Goal: Find specific page/section: Find specific page/section

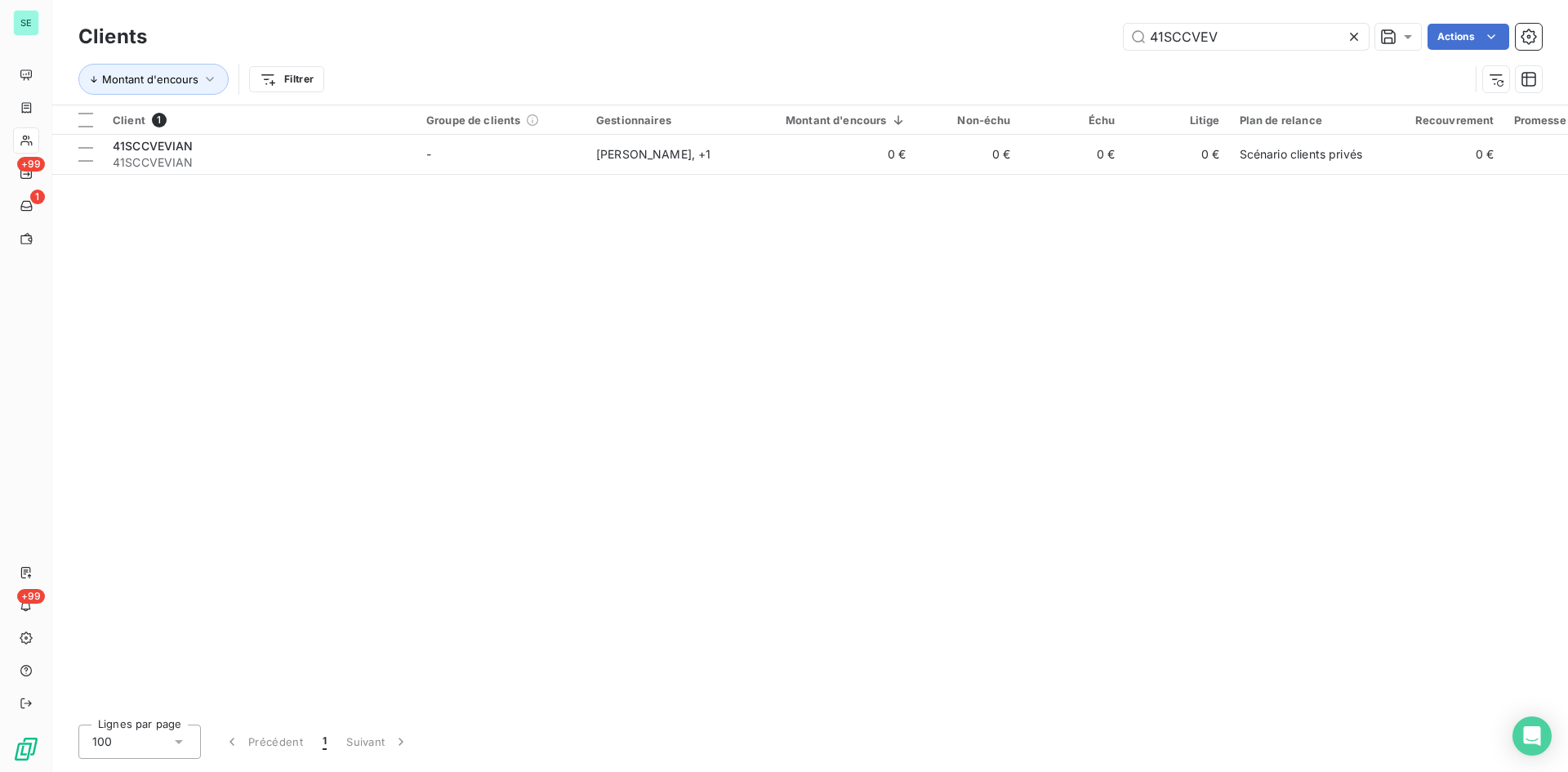
drag, startPoint x: 1267, startPoint y: 37, endPoint x: 1016, endPoint y: 24, distance: 251.3
click at [1016, 24] on div "41SCCVEV Actions" at bounding box center [855, 37] width 1375 height 26
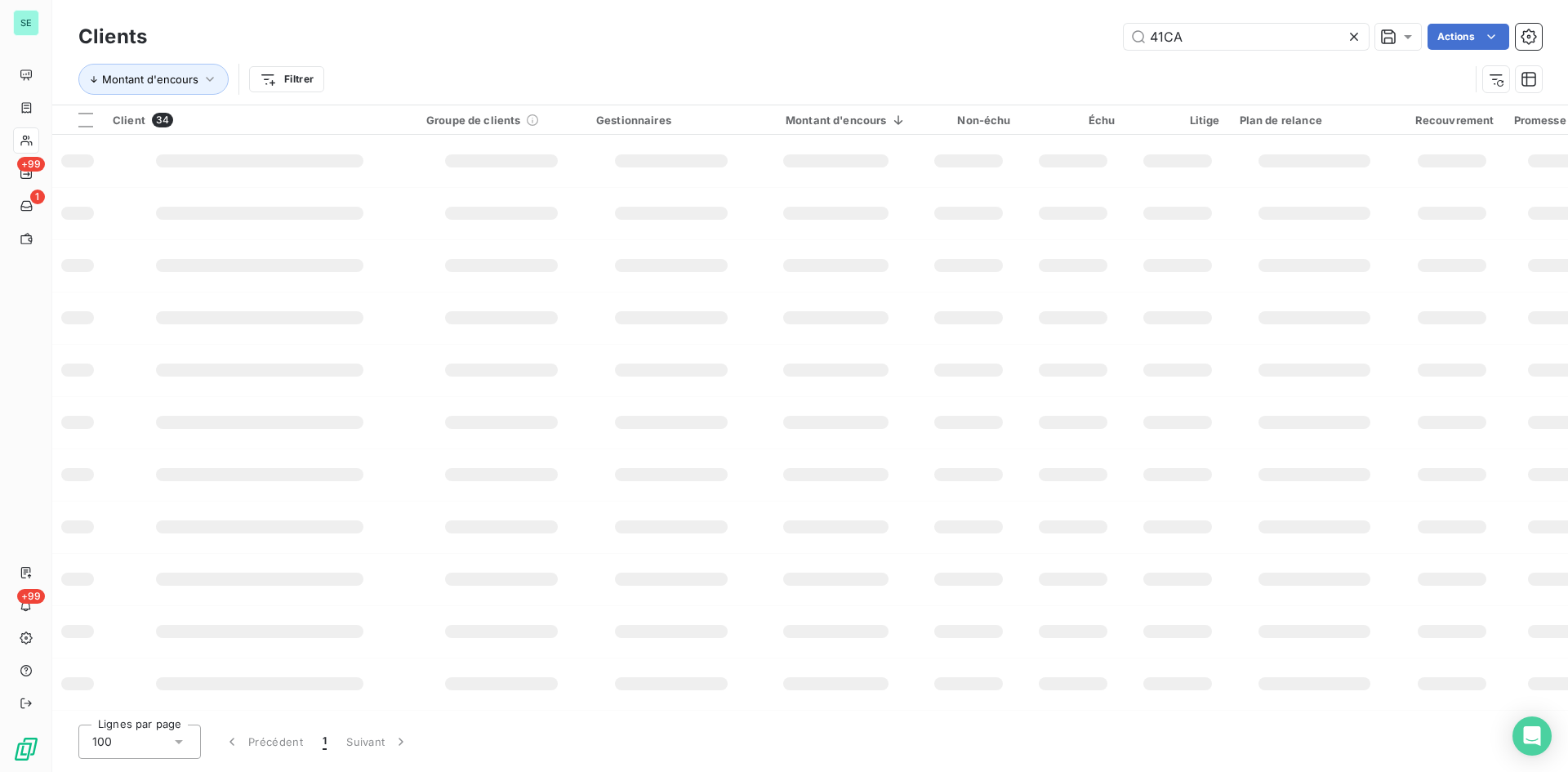
type input "41CA"
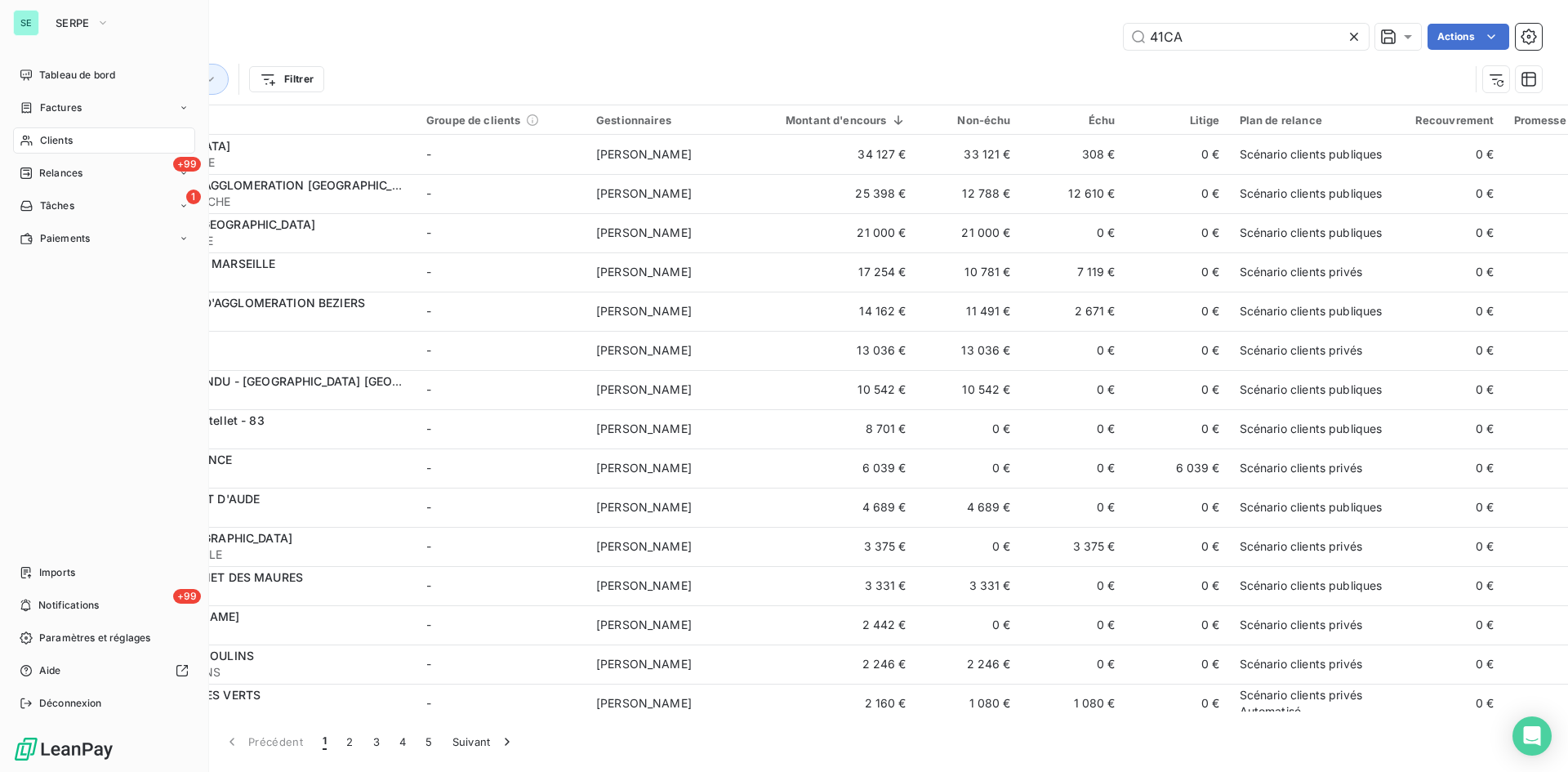
click at [42, 20] on div "SE SERPE" at bounding box center [104, 22] width 182 height 26
click at [61, 20] on span "SERPE" at bounding box center [72, 23] width 34 height 13
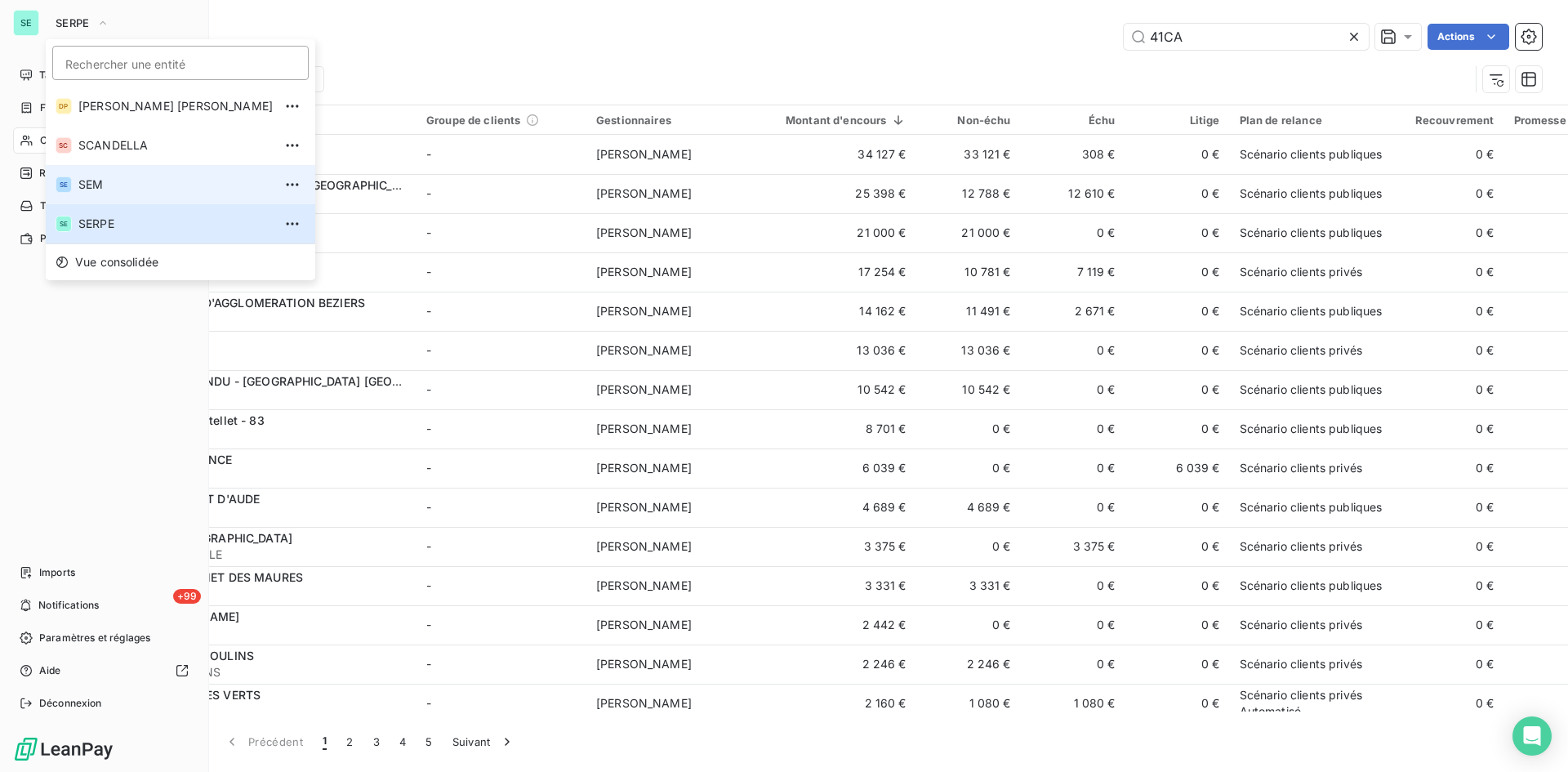
click at [80, 179] on span "SEM" at bounding box center [175, 184] width 194 height 17
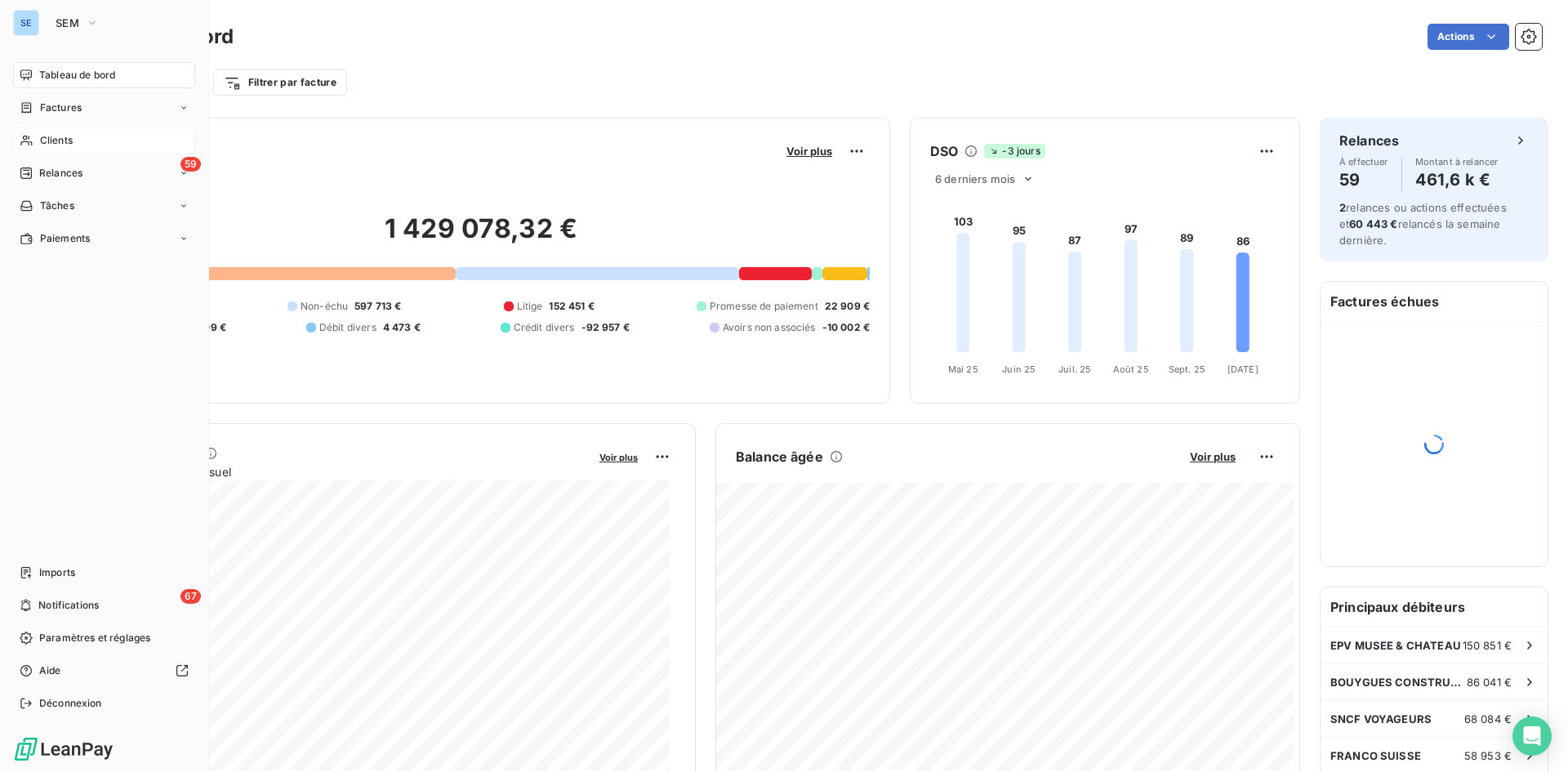
click at [81, 140] on div "Clients" at bounding box center [104, 140] width 182 height 26
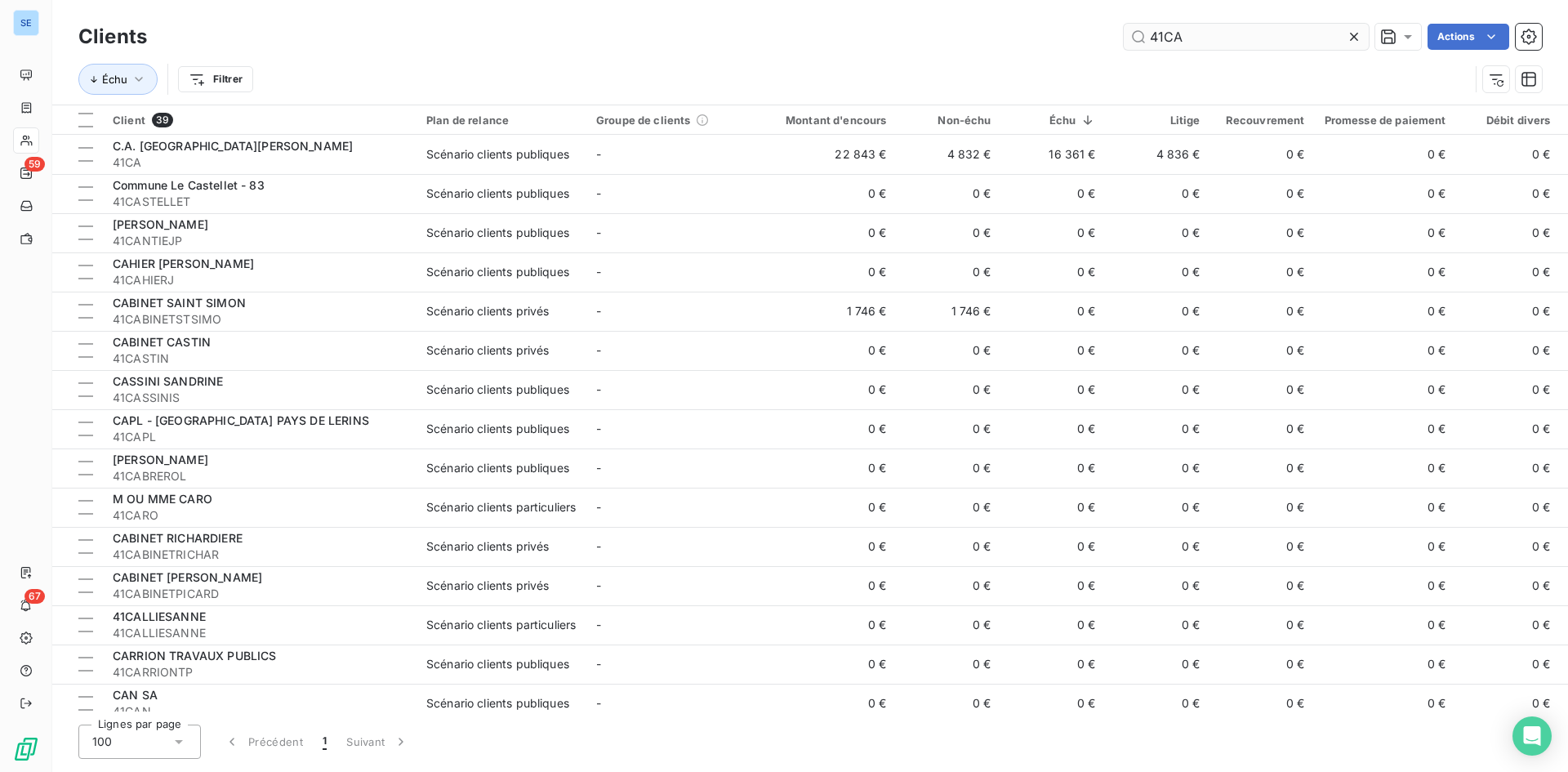
click at [1258, 35] on input "41CA" at bounding box center [1246, 37] width 245 height 26
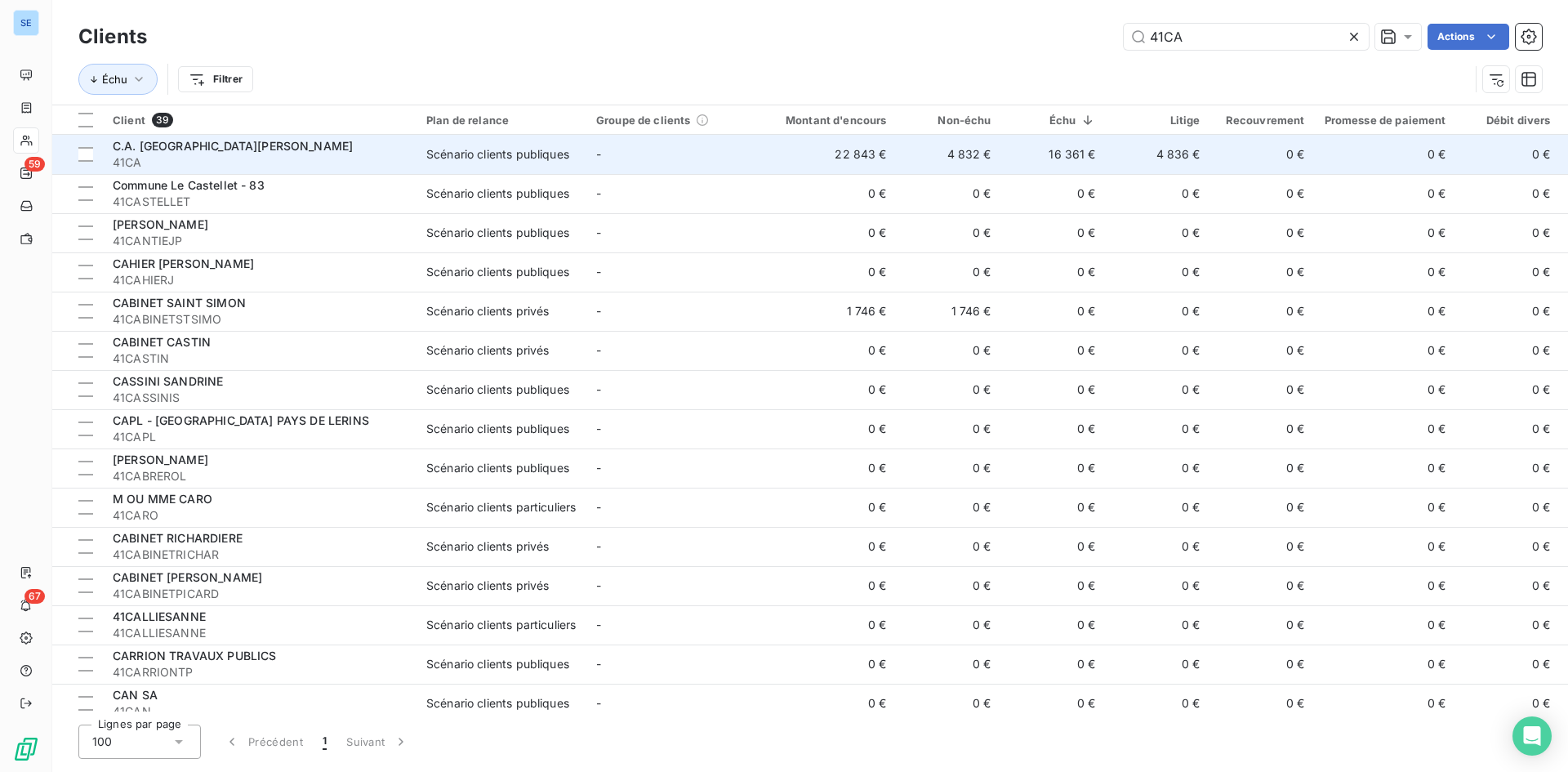
click at [408, 155] on td "C.A. [GEOGRAPHIC_DATA][PERSON_NAME]" at bounding box center [260, 154] width 314 height 39
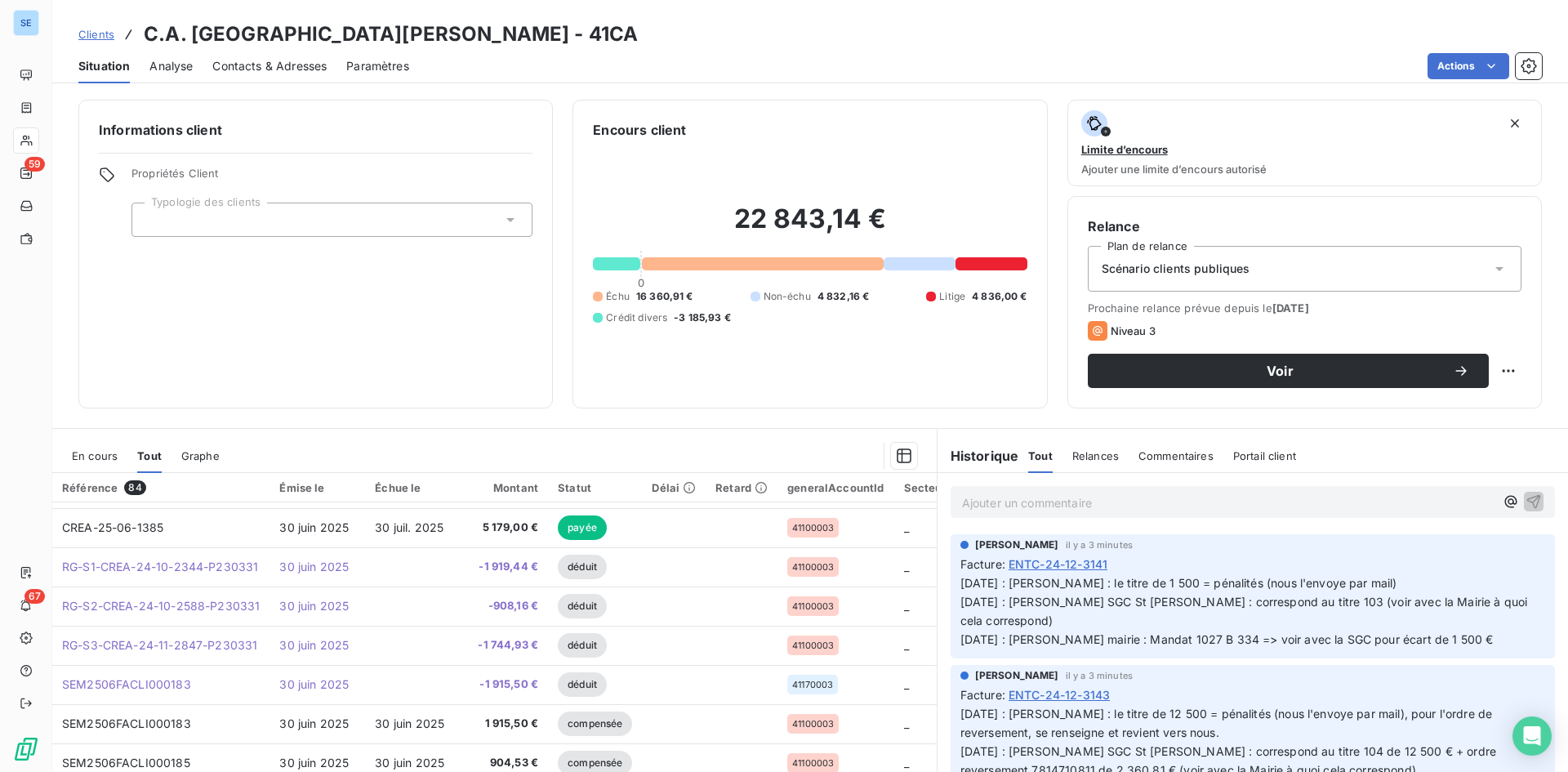
scroll to position [327, 0]
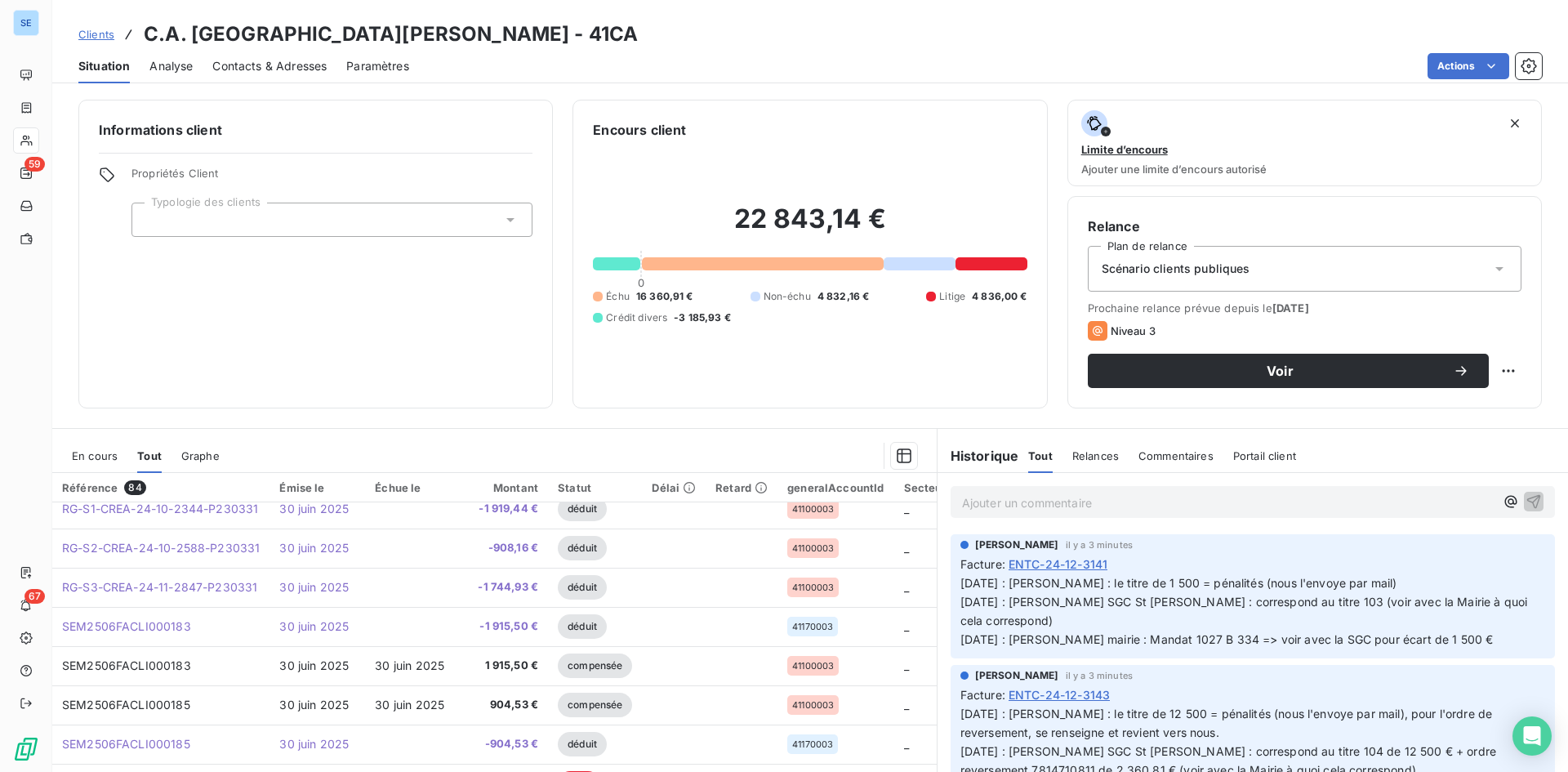
click at [101, 465] on div "En cours" at bounding box center [95, 455] width 46 height 34
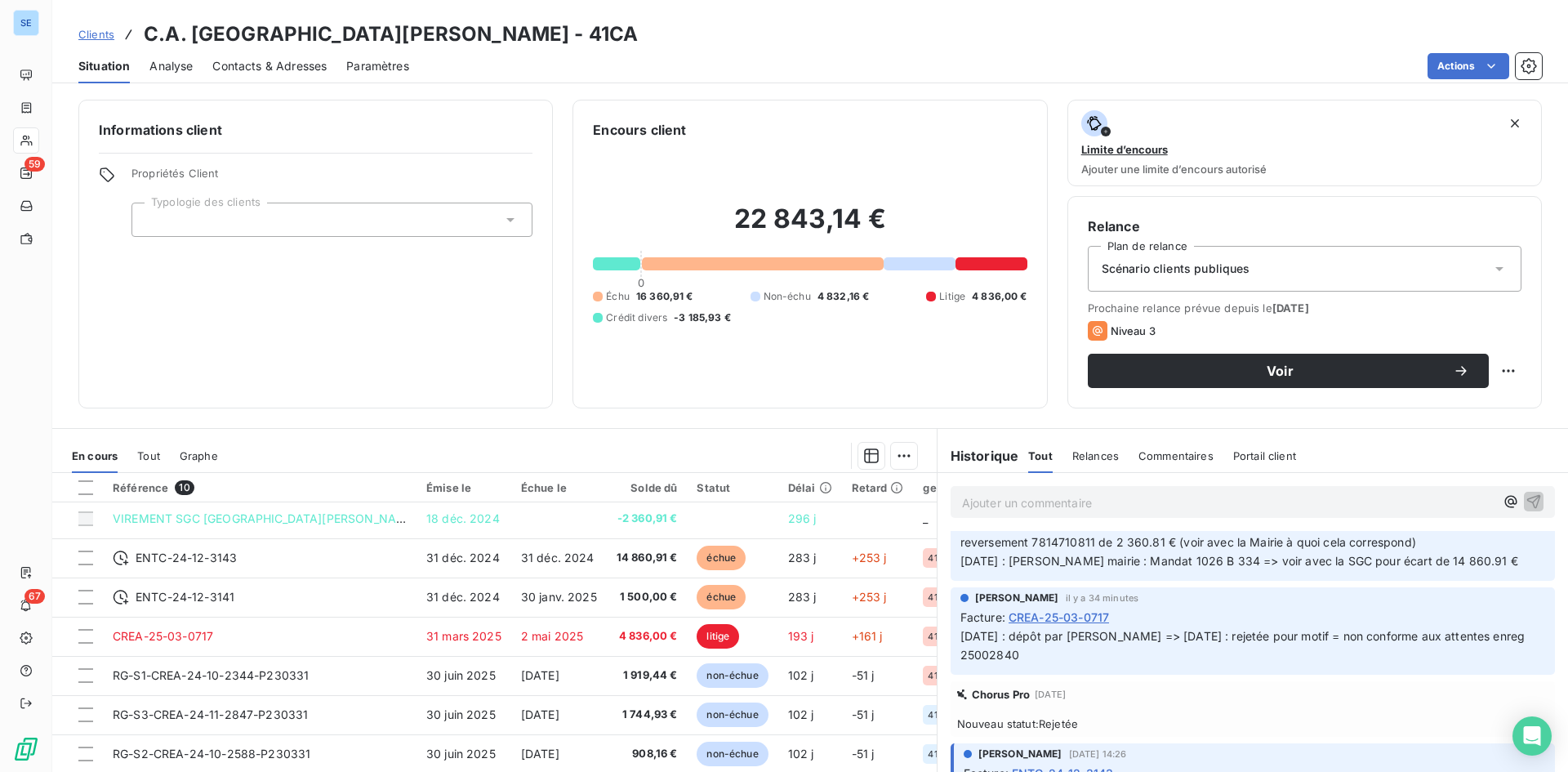
scroll to position [0, 0]
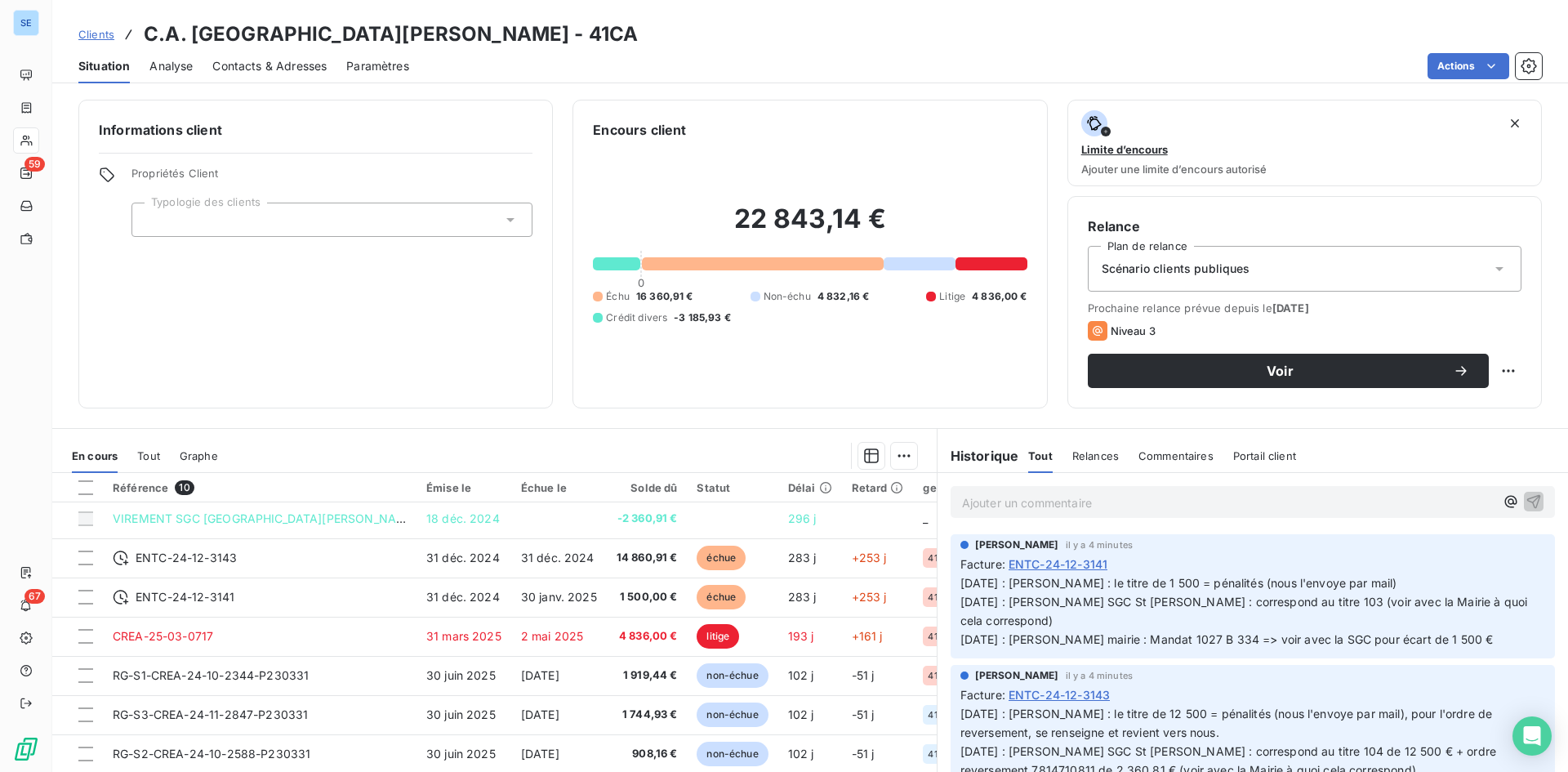
click at [885, 32] on div "Clients C.A. [GEOGRAPHIC_DATA][PERSON_NAME] - 41CA" at bounding box center [810, 34] width 1516 height 29
drag, startPoint x: 710, startPoint y: 22, endPoint x: 703, endPoint y: 2, distance: 21.2
click at [708, 22] on div "Clients C.A. [GEOGRAPHIC_DATA][PERSON_NAME] - 41CA" at bounding box center [810, 34] width 1516 height 29
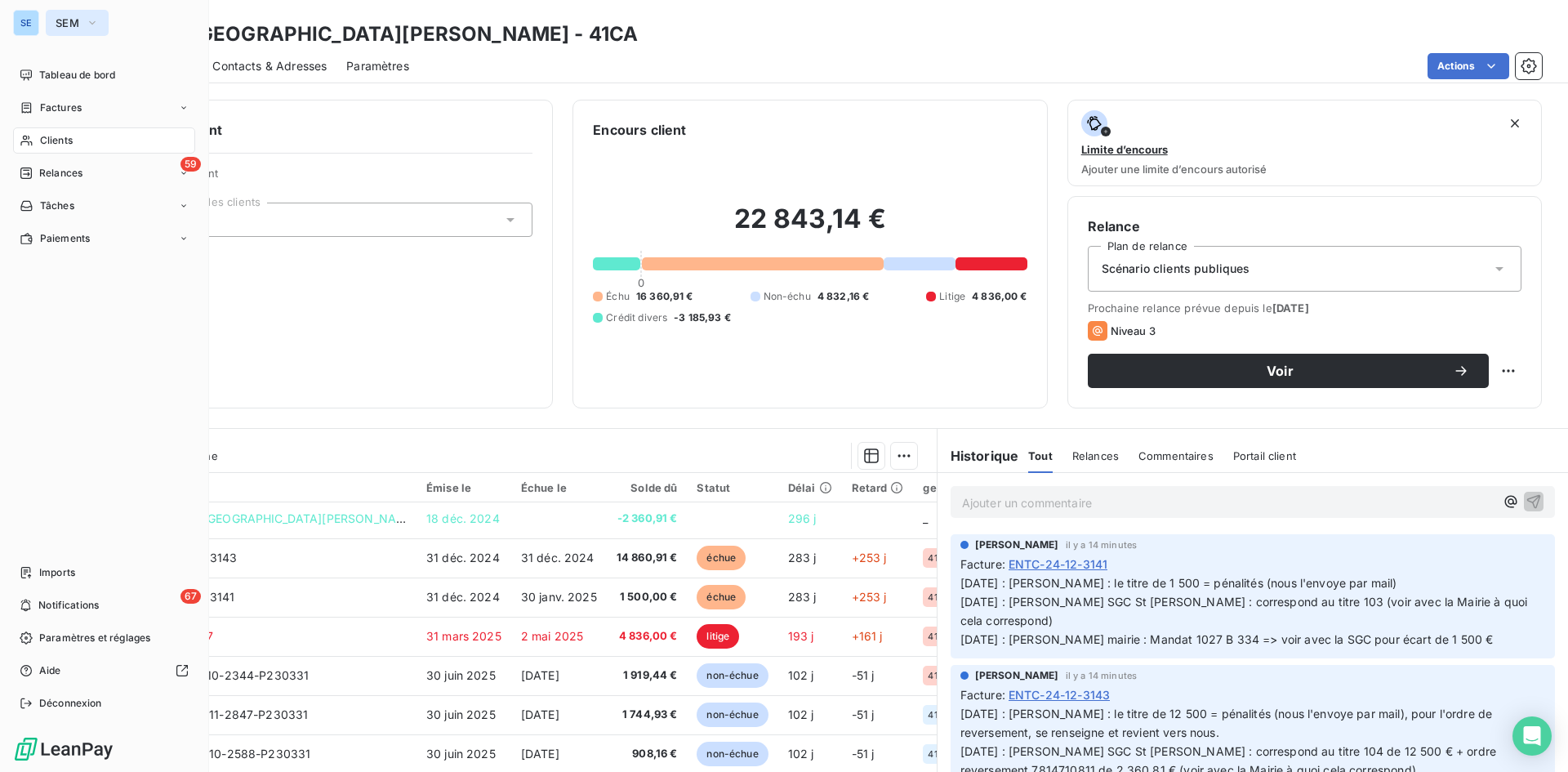
click at [62, 17] on span "SEM" at bounding box center [67, 23] width 24 height 13
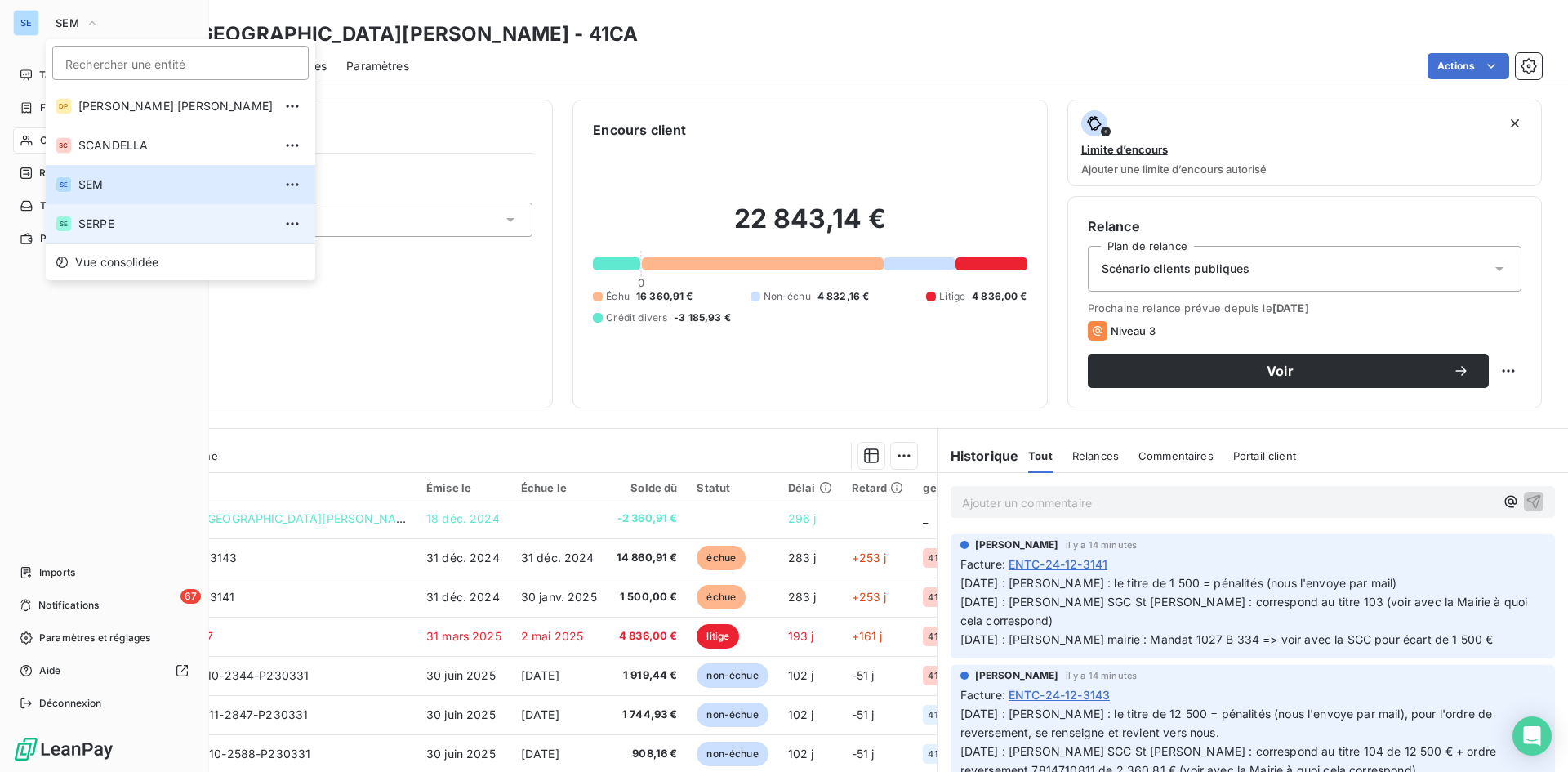
click at [90, 230] on span "SERPE" at bounding box center [175, 224] width 194 height 17
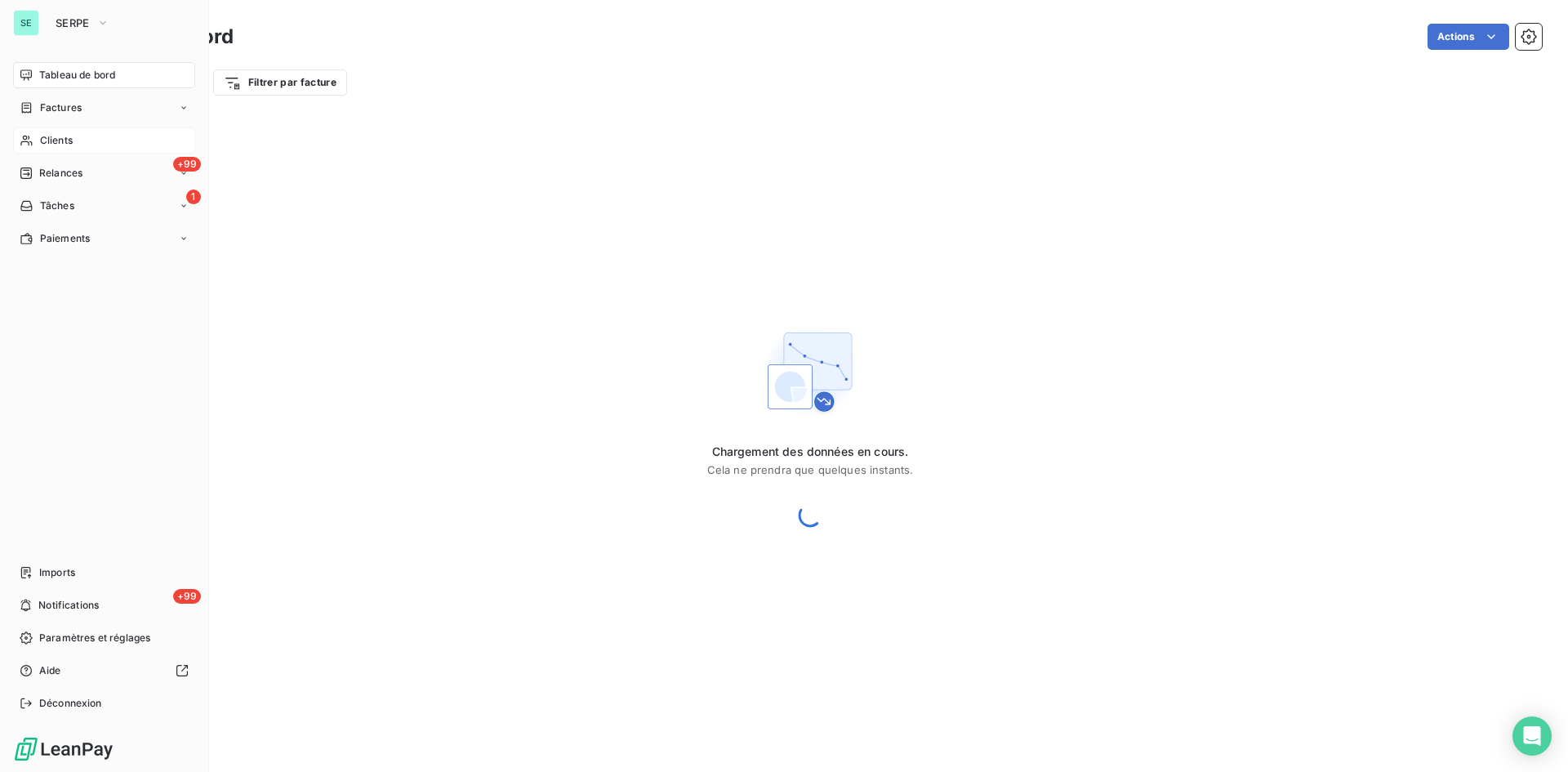
click at [73, 135] on span "Clients" at bounding box center [56, 140] width 32 height 15
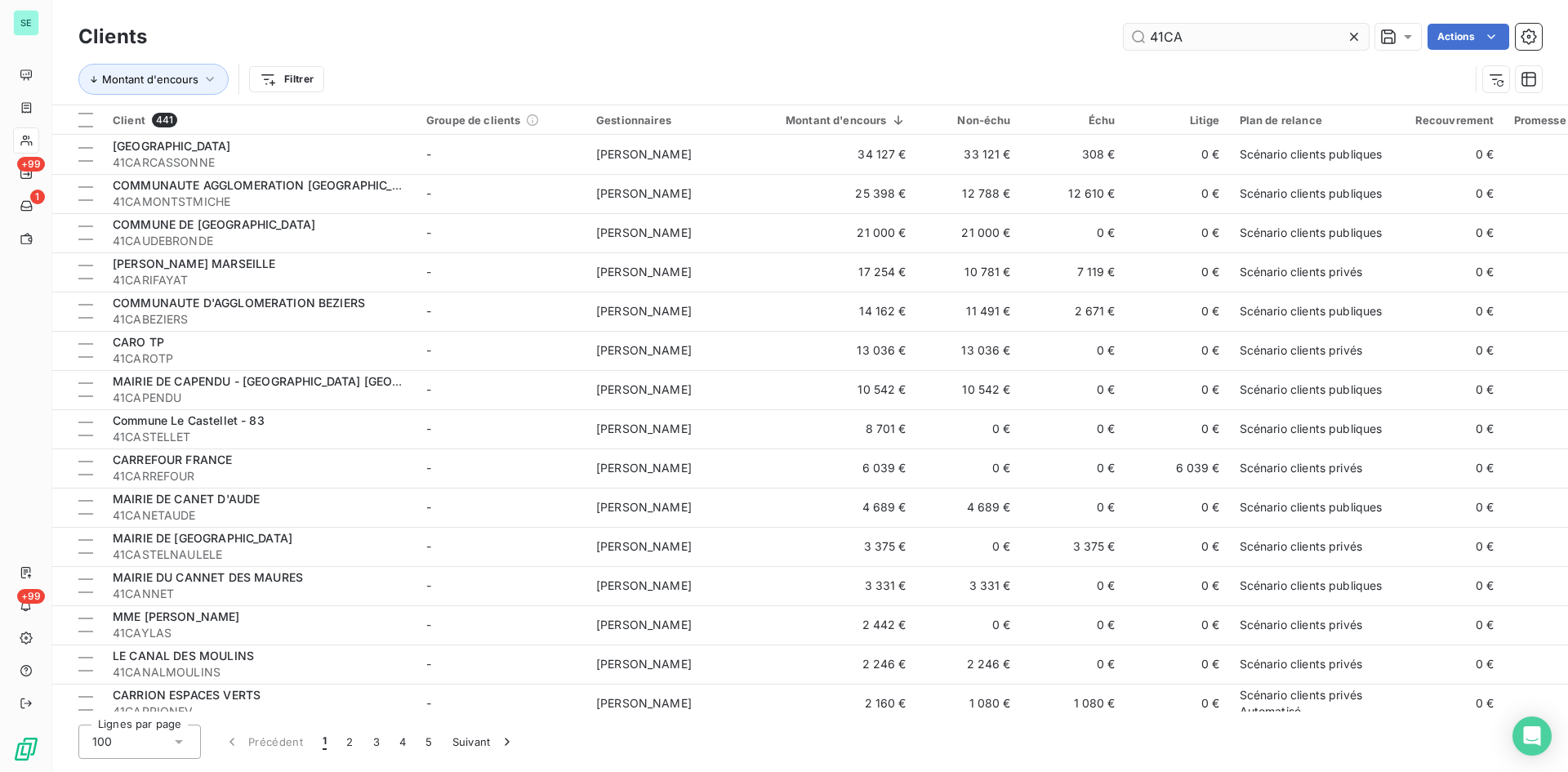
click at [1227, 38] on input "41CA" at bounding box center [1246, 37] width 245 height 26
drag, startPoint x: 1227, startPoint y: 38, endPoint x: 1022, endPoint y: 27, distance: 205.3
click at [1022, 27] on div "41CA Actions" at bounding box center [855, 37] width 1375 height 26
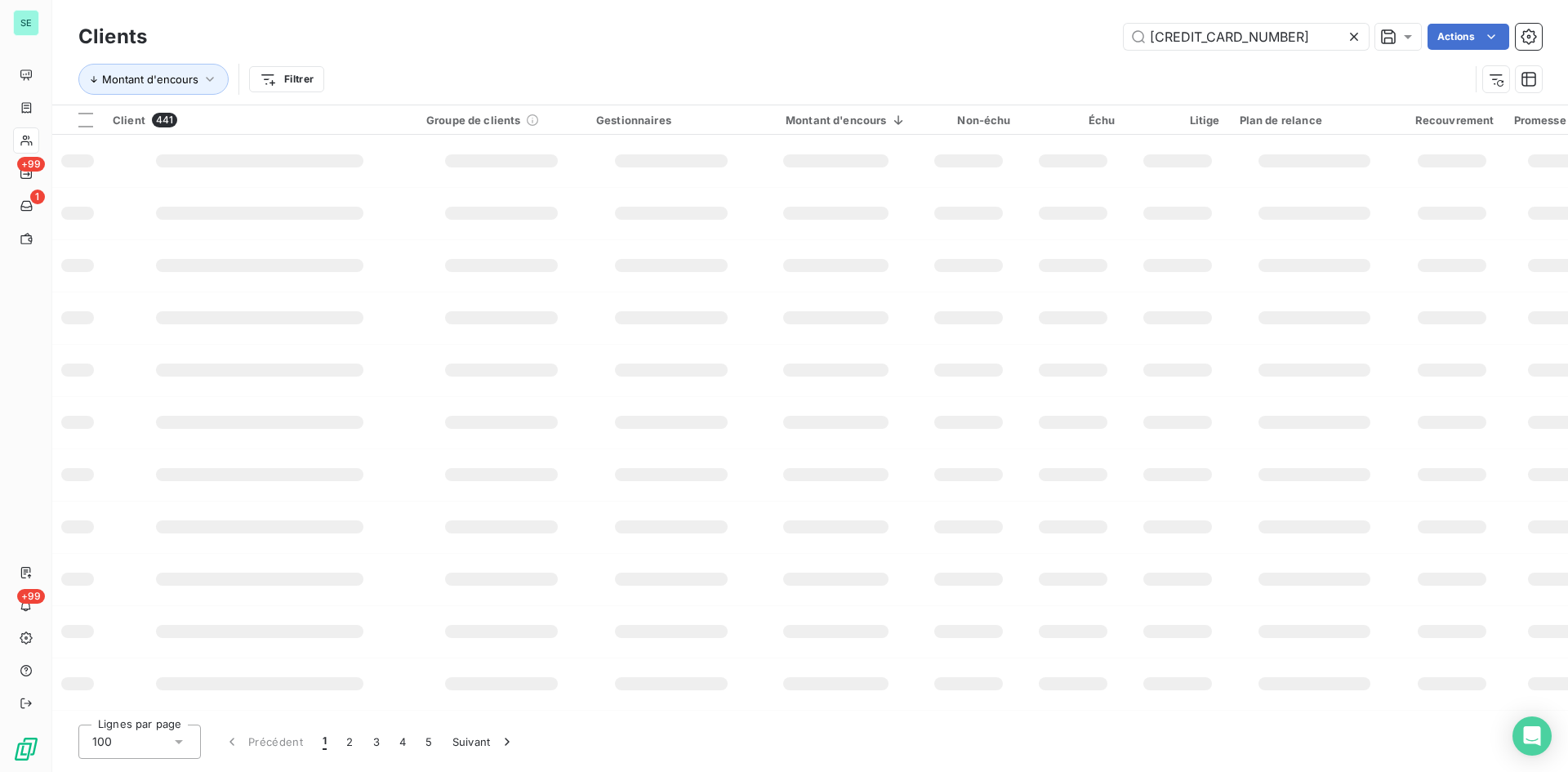
type input "[CREDIT_CARD_NUMBER]"
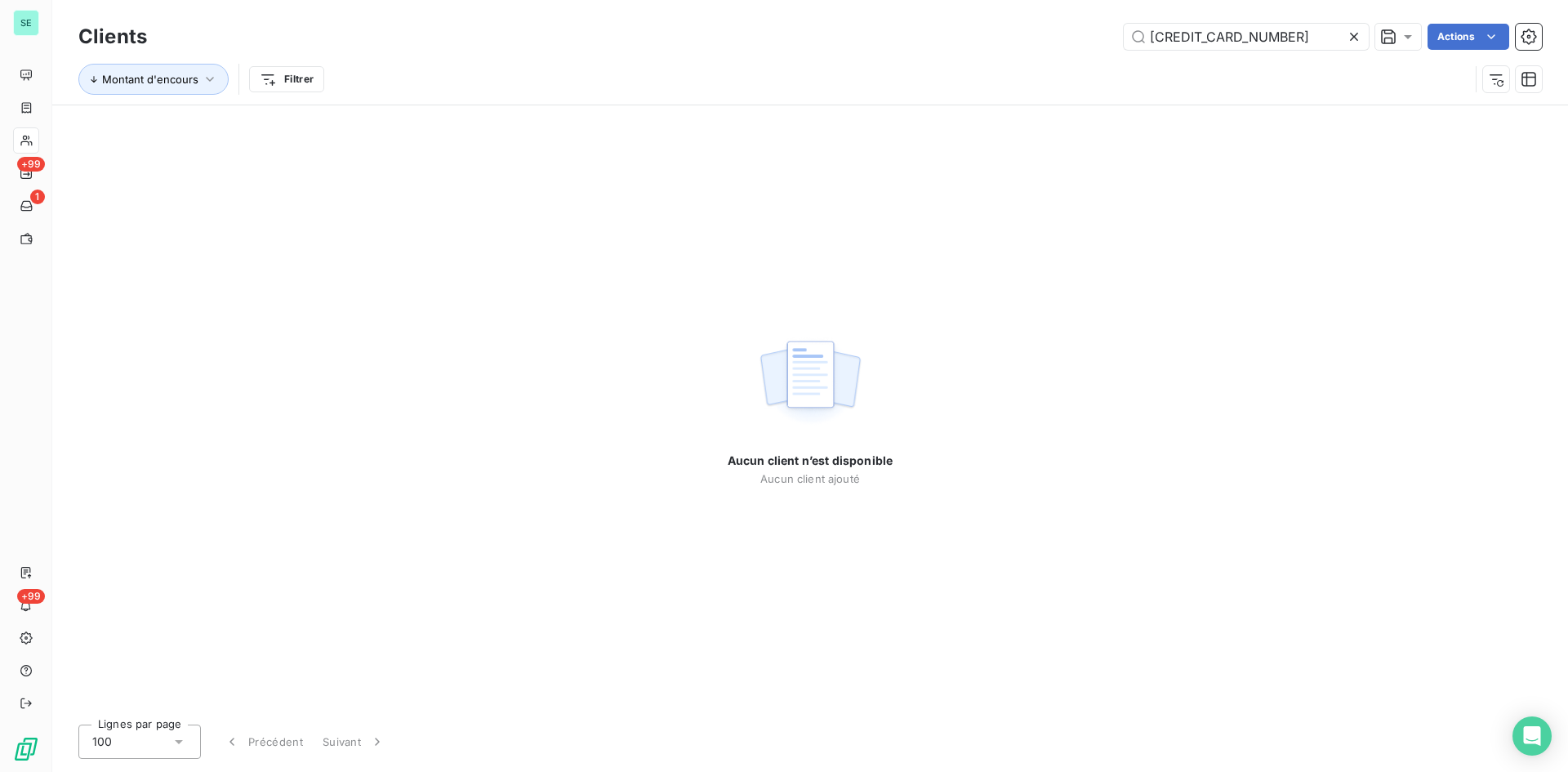
click at [1355, 34] on icon at bounding box center [1354, 37] width 8 height 8
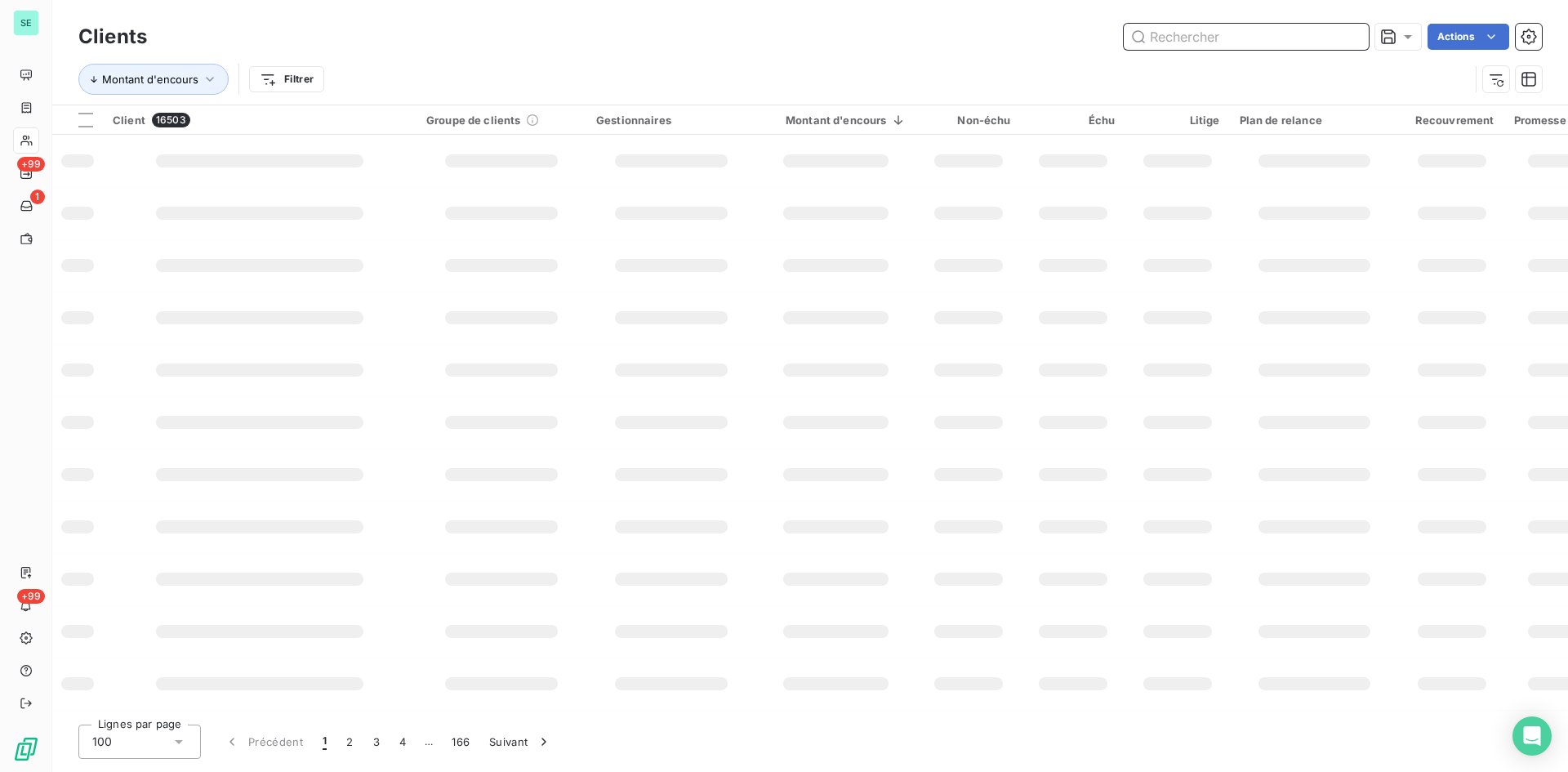
click at [1200, 27] on input "text" at bounding box center [1246, 37] width 245 height 26
paste input "41VINCI"
type input "41VINCI"
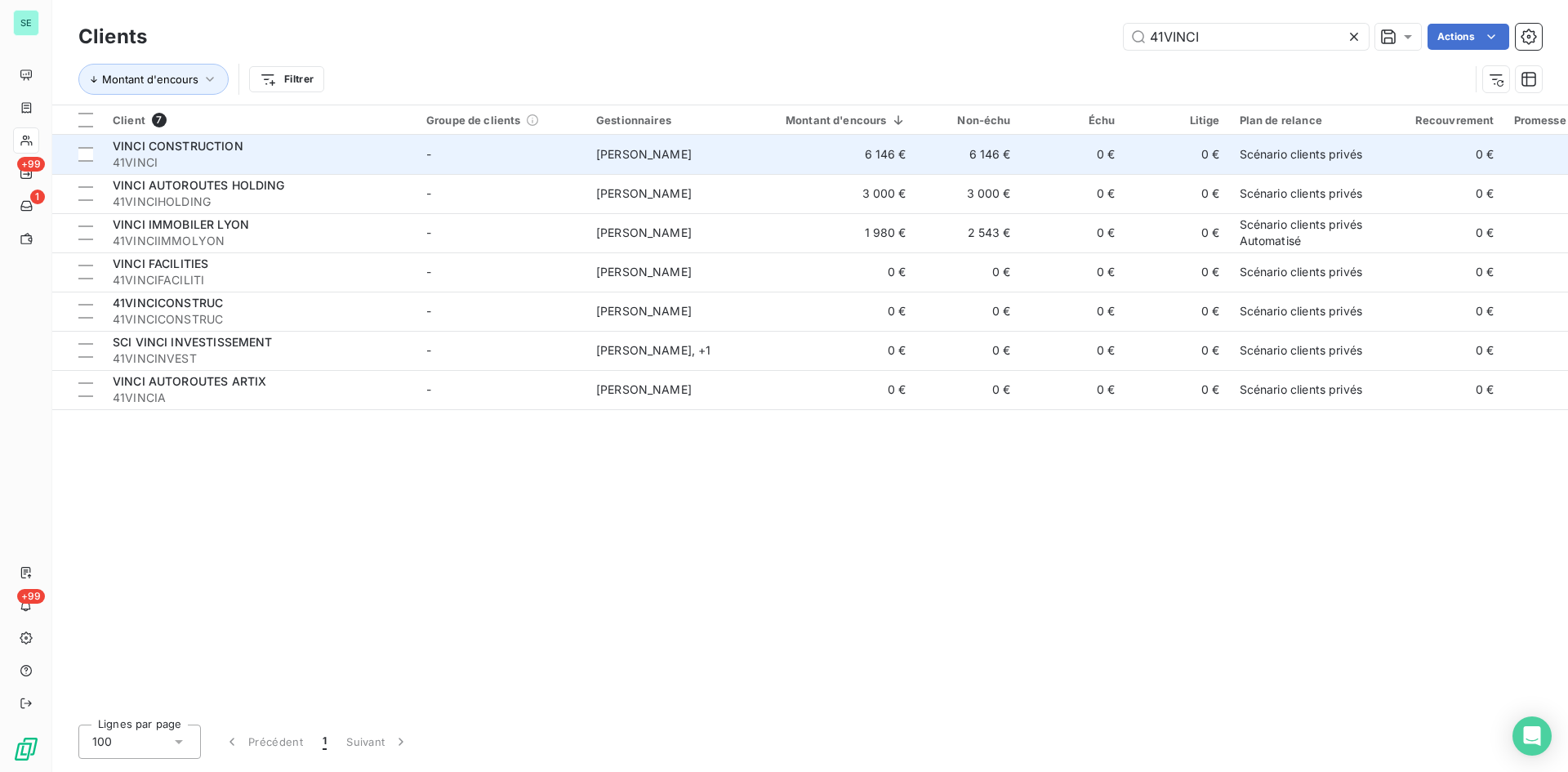
click at [184, 149] on span "VINCI CONSTRUCTION" at bounding box center [178, 145] width 130 height 14
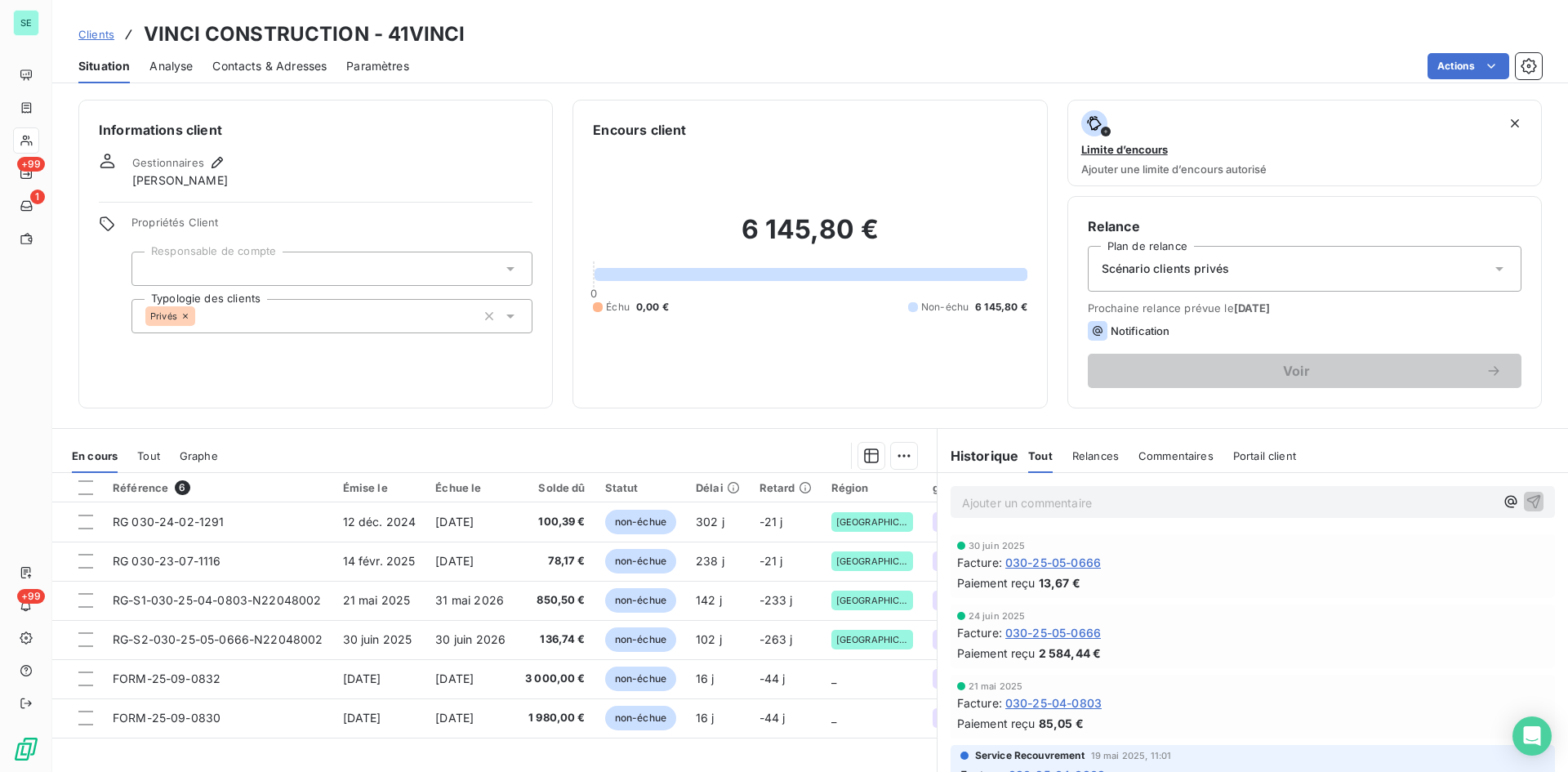
click at [143, 460] on span "Tout" at bounding box center [149, 456] width 23 height 13
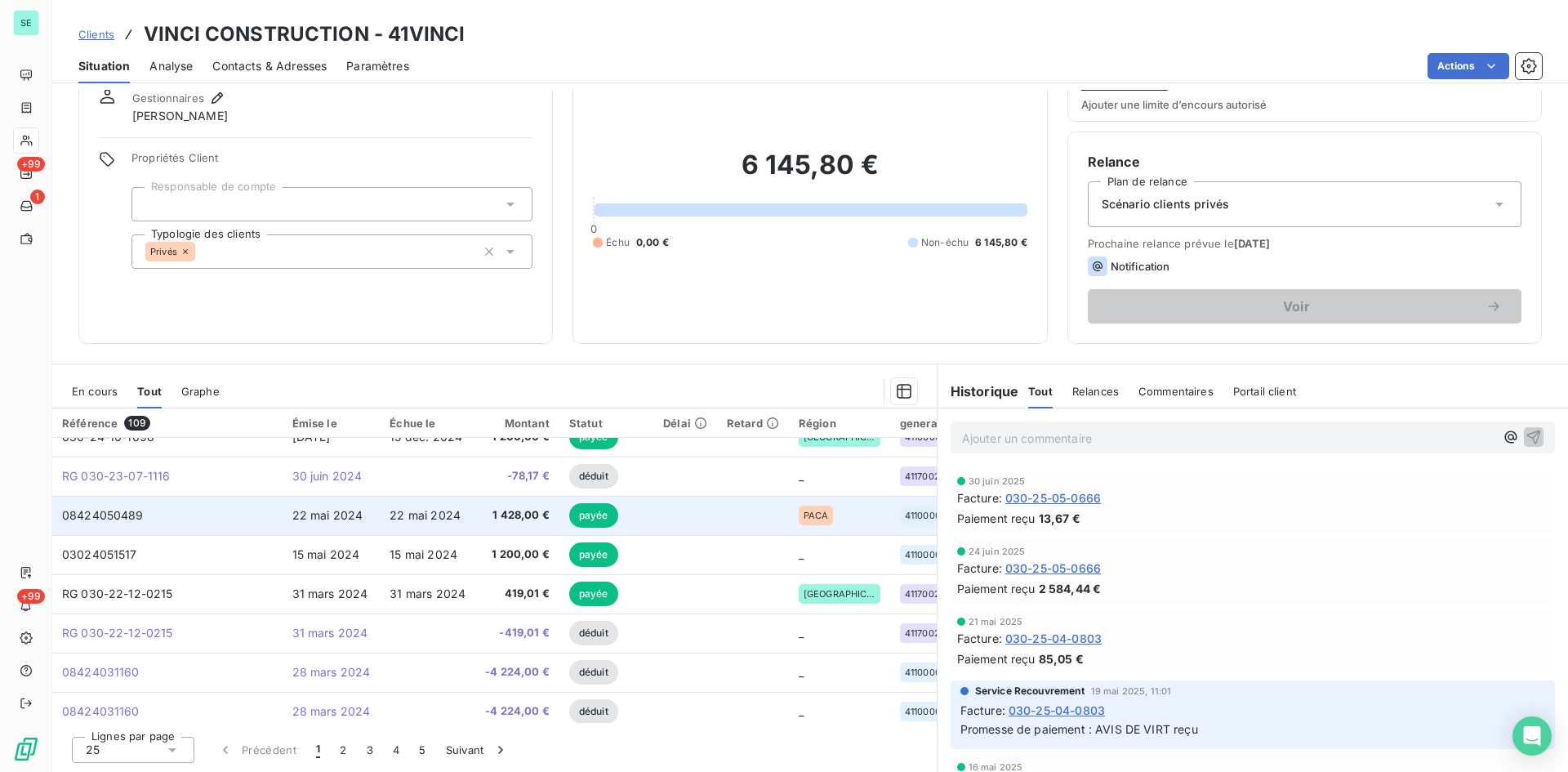
scroll to position [703, 0]
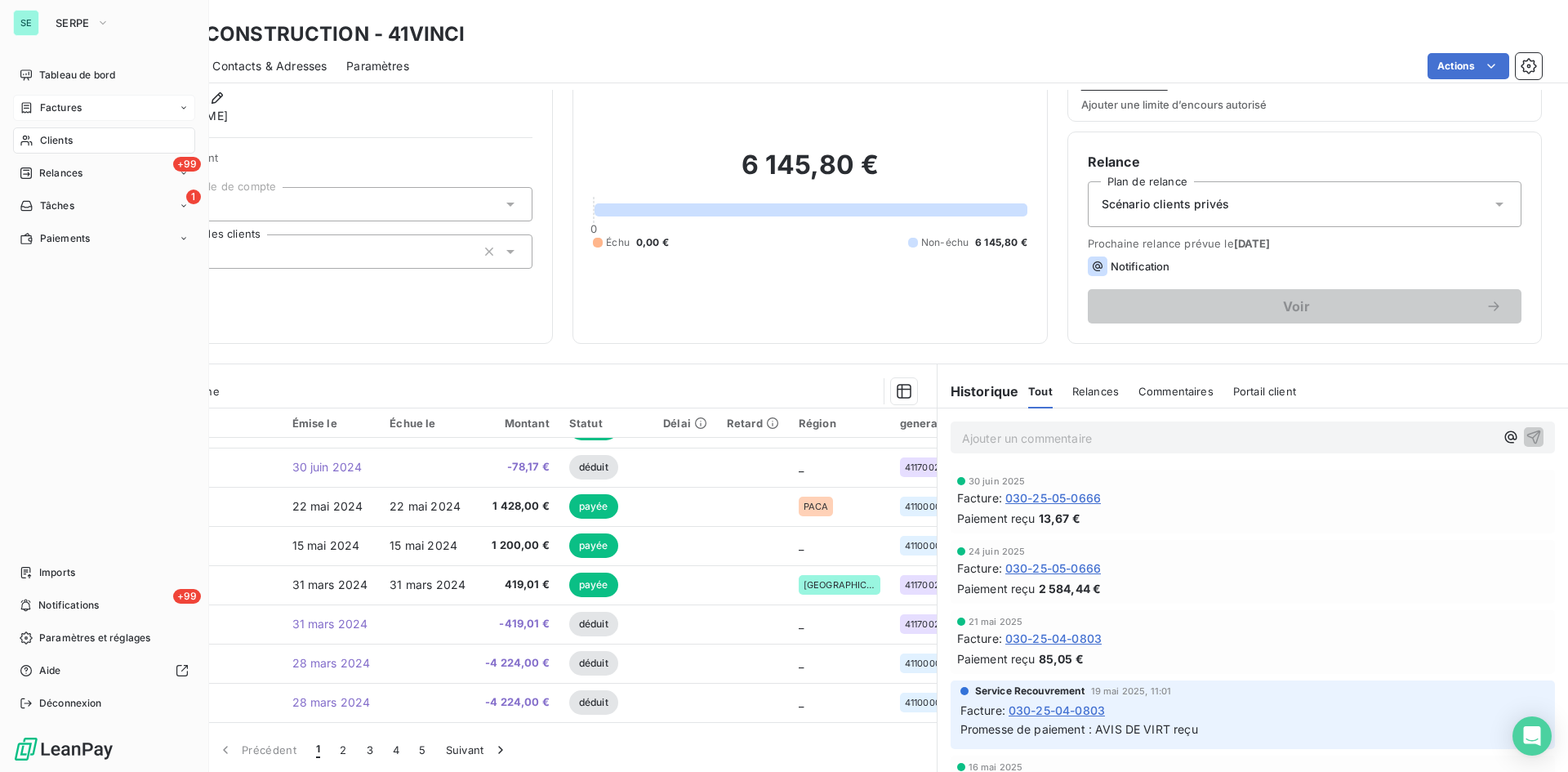
click at [48, 102] on span "Factures" at bounding box center [61, 108] width 42 height 15
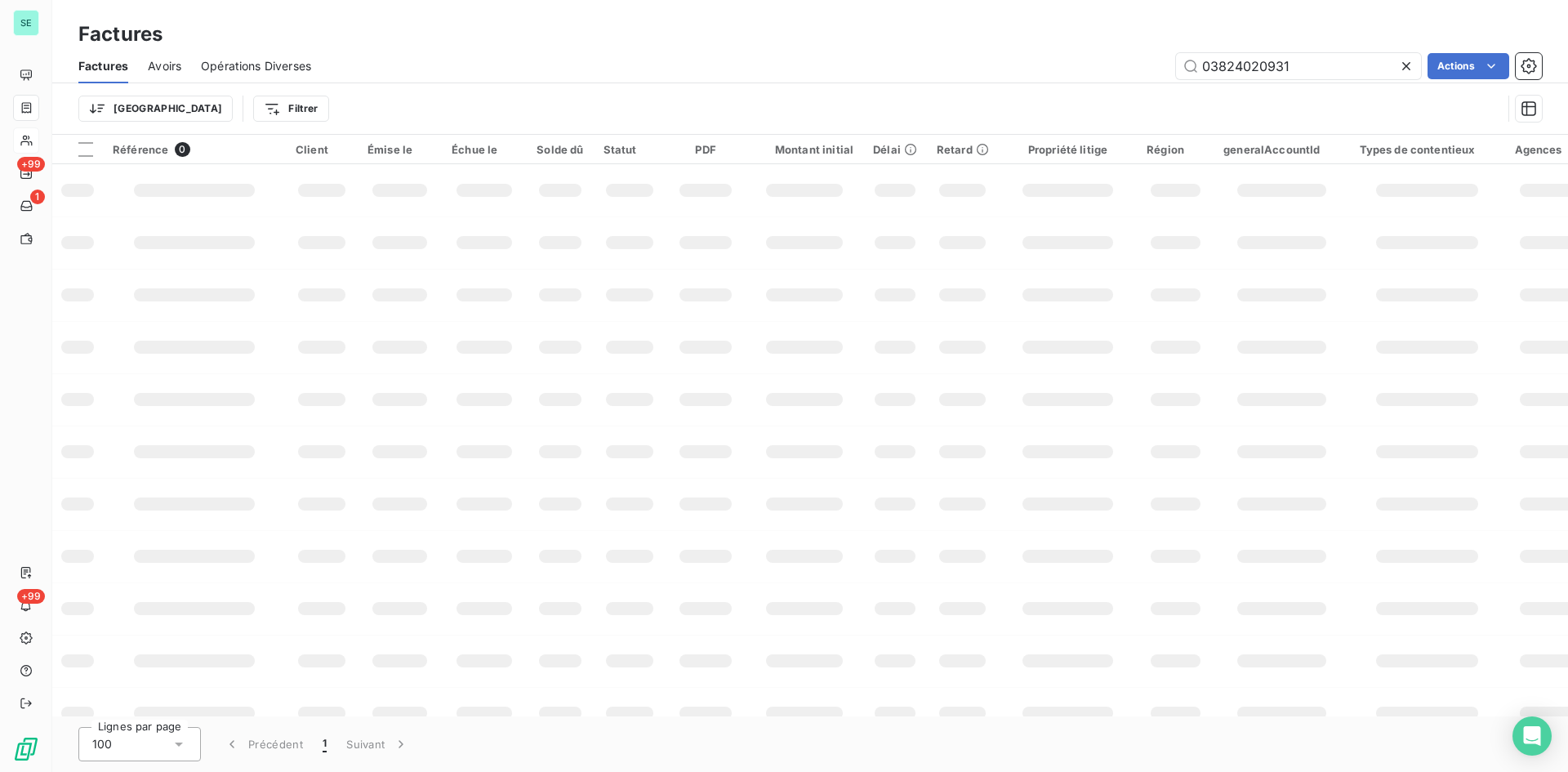
drag, startPoint x: 1262, startPoint y: 61, endPoint x: 956, endPoint y: 61, distance: 306.0
click at [956, 61] on div "03824020931 Actions" at bounding box center [936, 66] width 1211 height 26
type input "34E-25-05-0709"
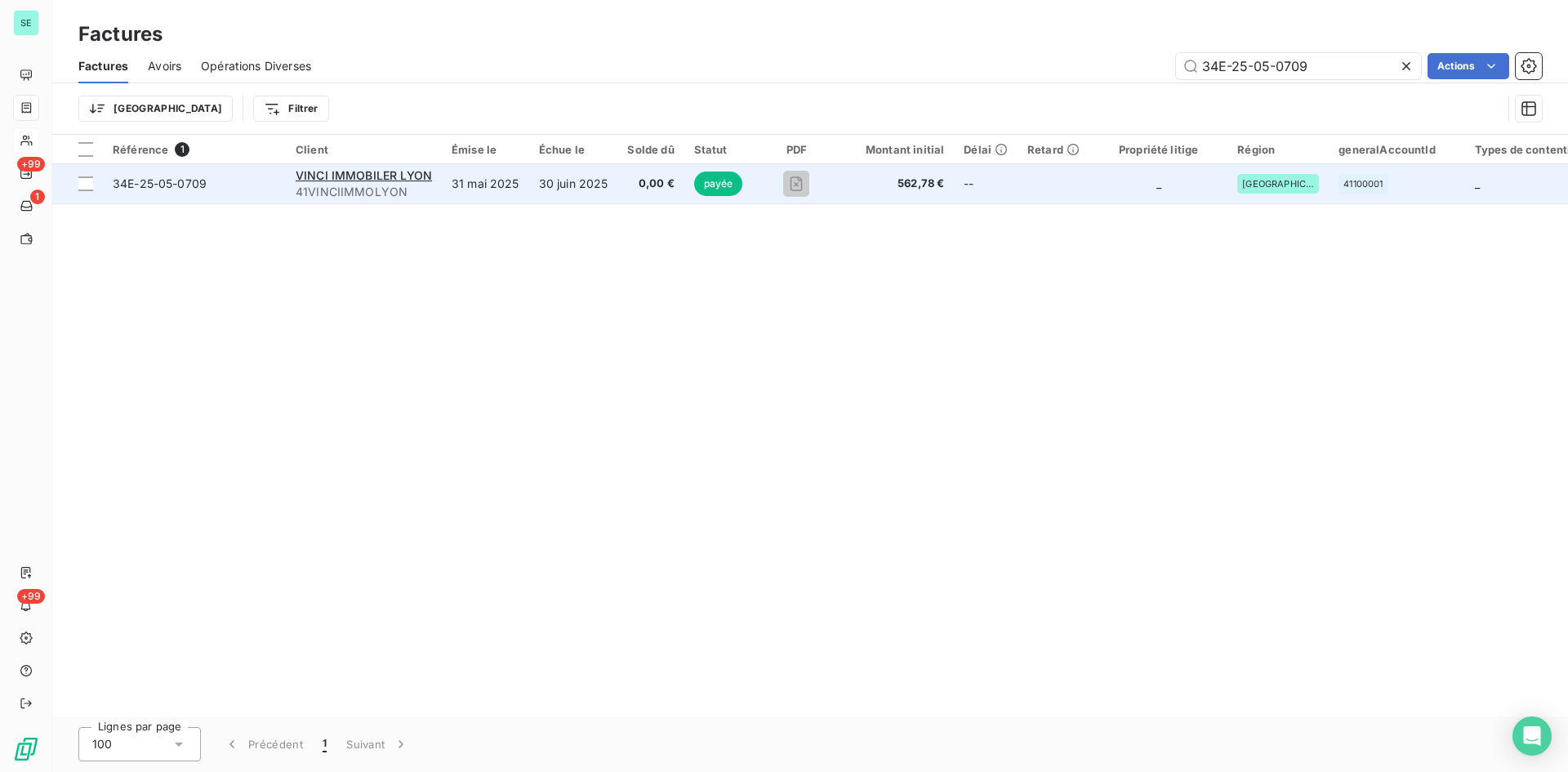
click at [311, 184] on span "41VINCIIMMOLYON" at bounding box center [364, 192] width 136 height 17
